Goal: Task Accomplishment & Management: Use online tool/utility

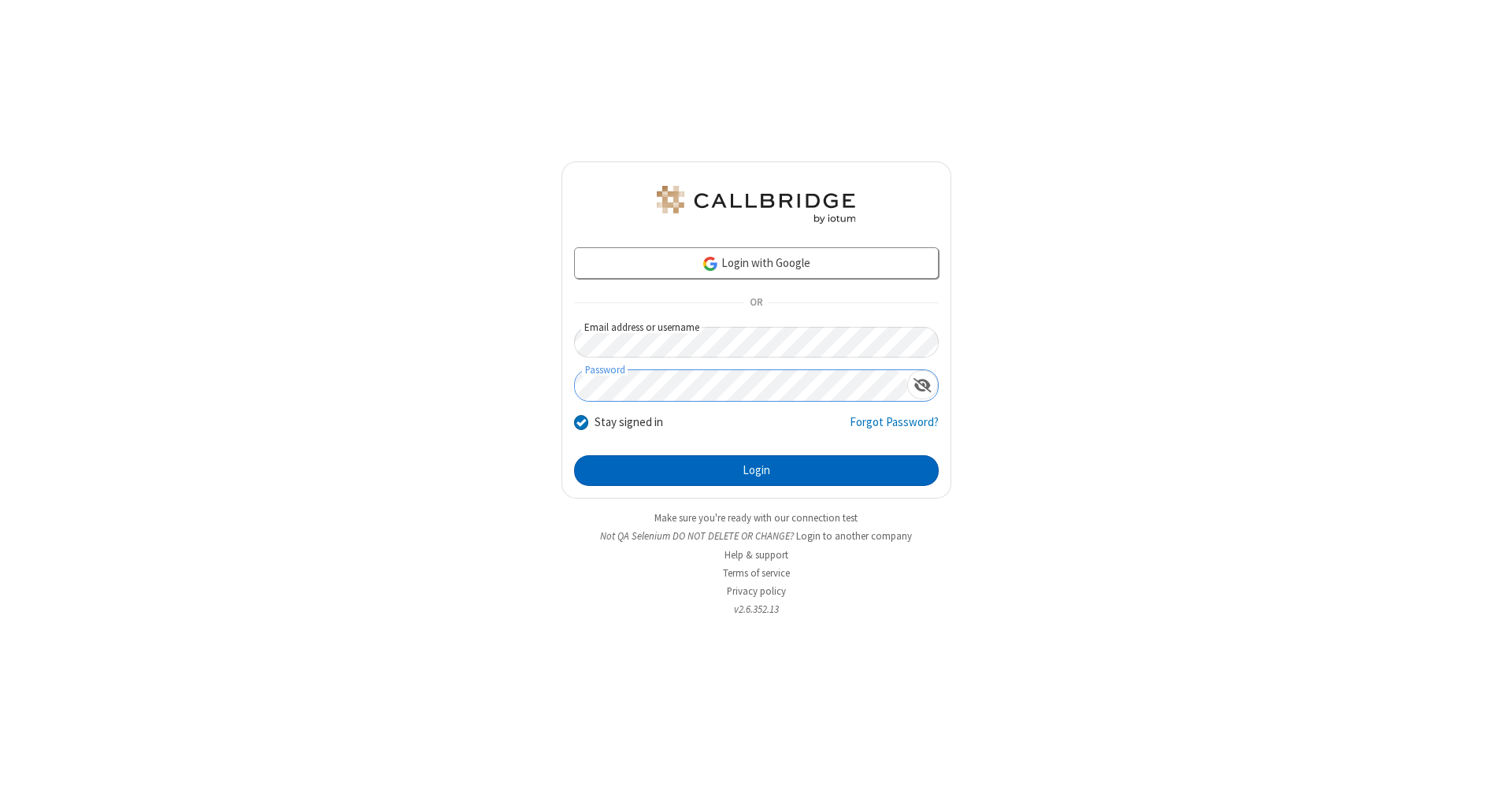
click at [756, 471] on button "Login" at bounding box center [756, 471] width 364 height 32
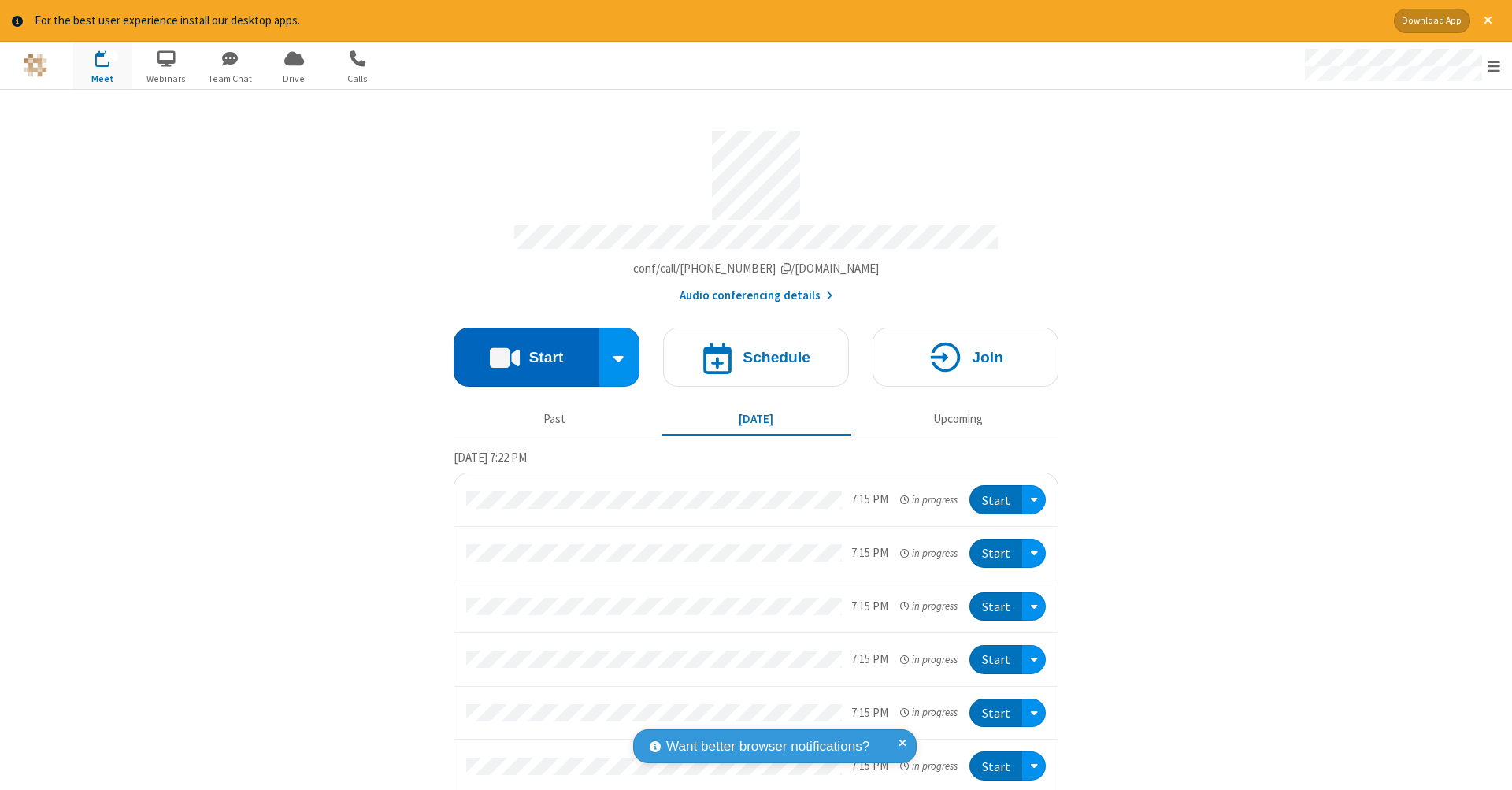
click at [520, 349] on button "Start" at bounding box center [527, 357] width 146 height 59
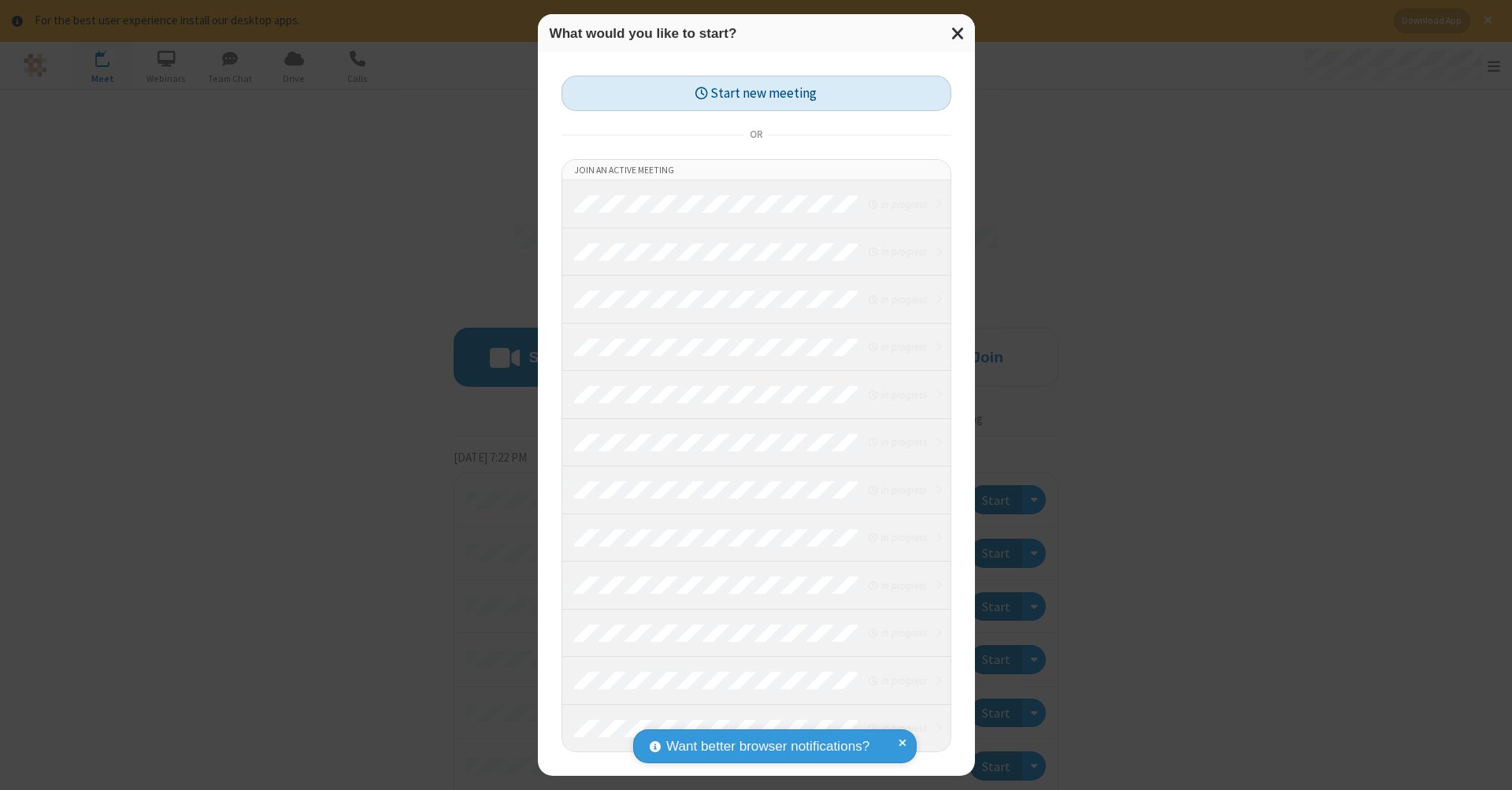
click at [756, 93] on button "Start new meeting" at bounding box center [756, 93] width 390 height 35
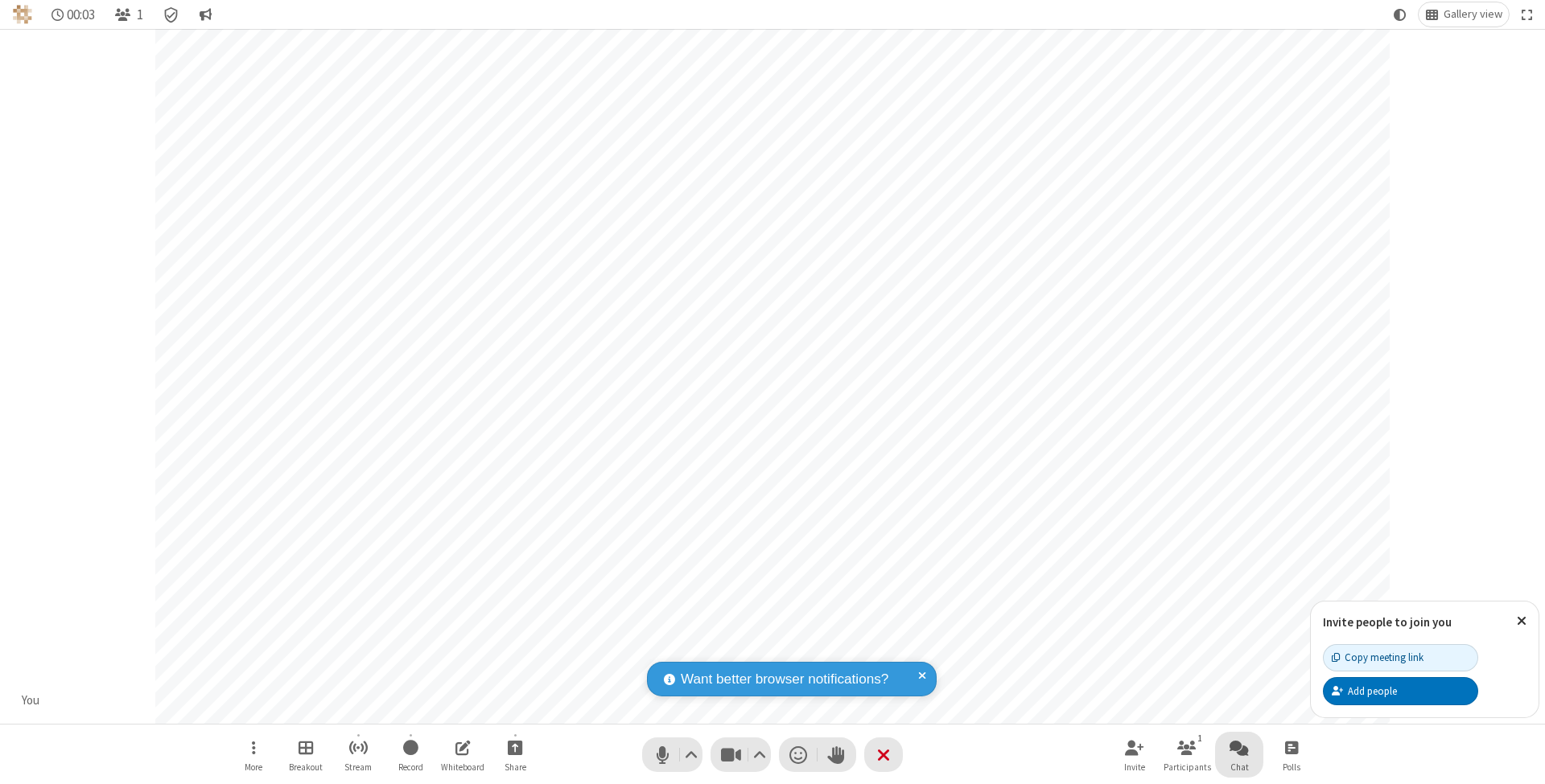
click at [1238, 747] on span "Open chat" at bounding box center [1239, 747] width 19 height 20
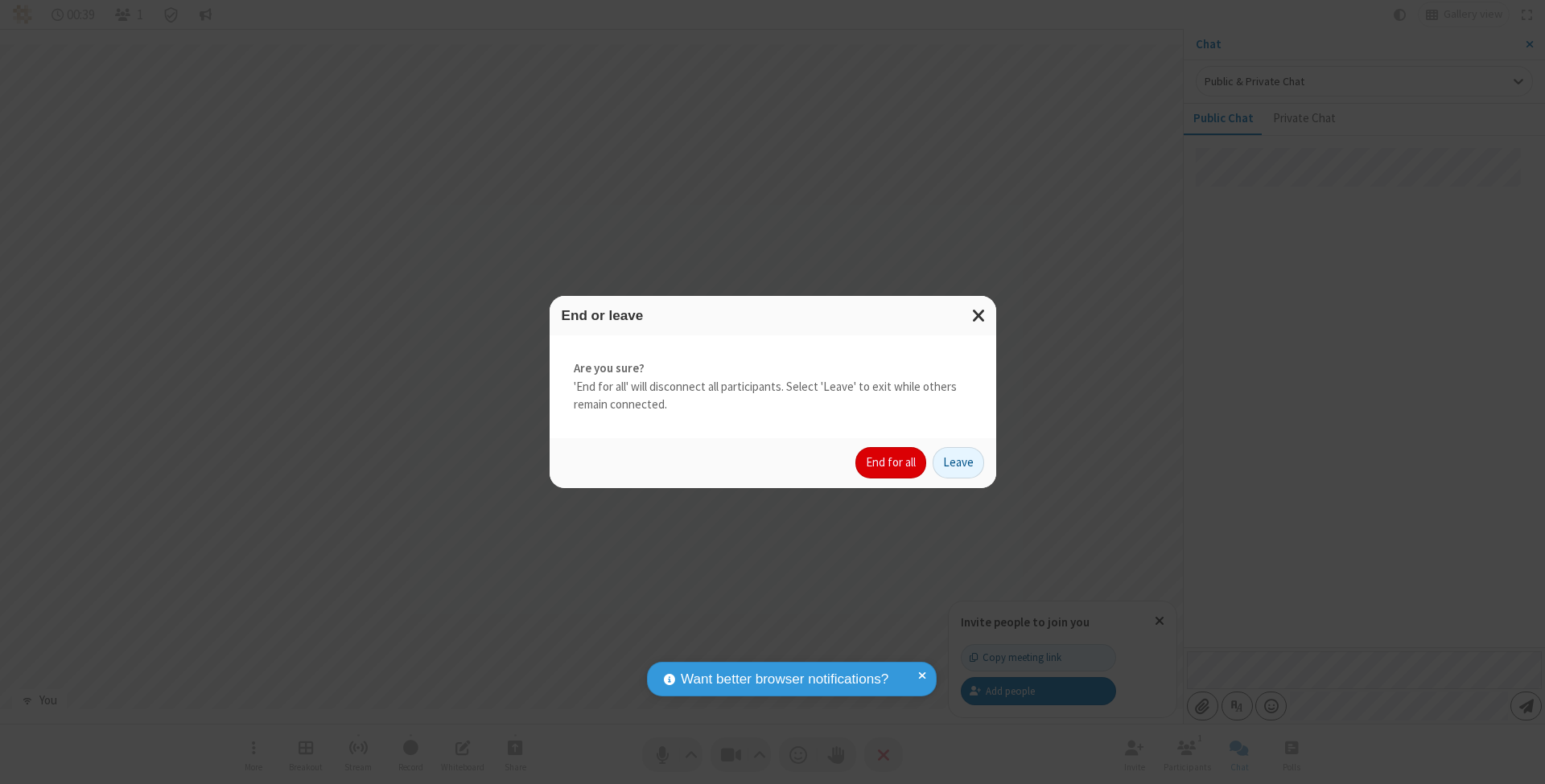
click at [892, 462] on button "End for all" at bounding box center [891, 463] width 71 height 32
